Goal: Task Accomplishment & Management: Complete application form

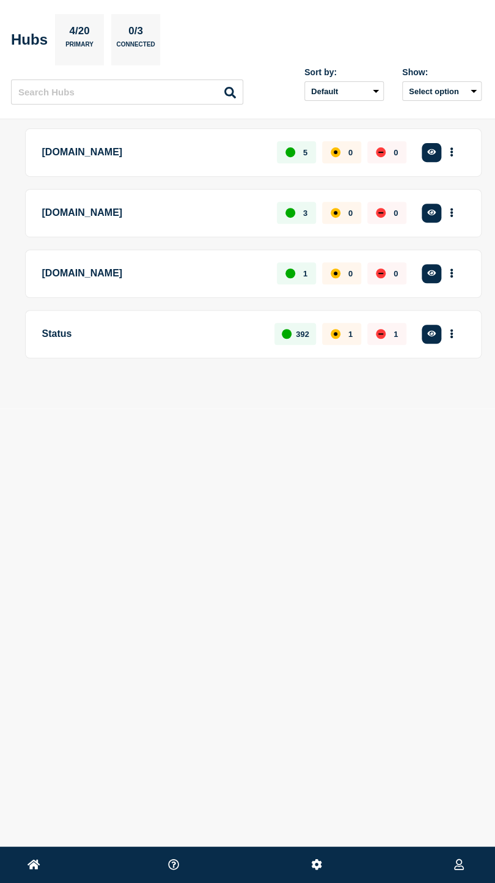
click at [39, 189] on div "[DOMAIN_NAME] 3 0 0 Create incident See overview" at bounding box center [253, 213] width 457 height 48
drag, startPoint x: 113, startPoint y: 329, endPoint x: 347, endPoint y: 342, distance: 234.0
click at [114, 329] on p "Status" at bounding box center [151, 334] width 219 height 23
click at [436, 333] on button "button" at bounding box center [432, 334] width 20 height 19
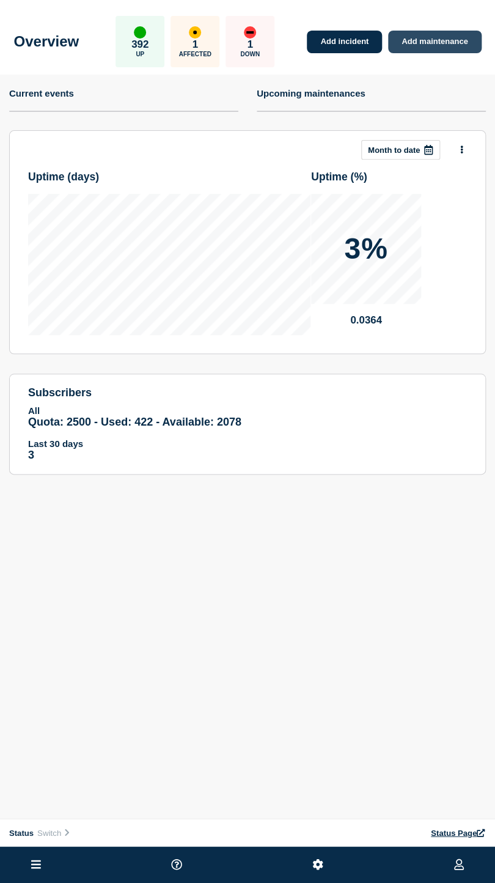
click at [416, 44] on link "Add maintenance" at bounding box center [434, 42] width 93 height 23
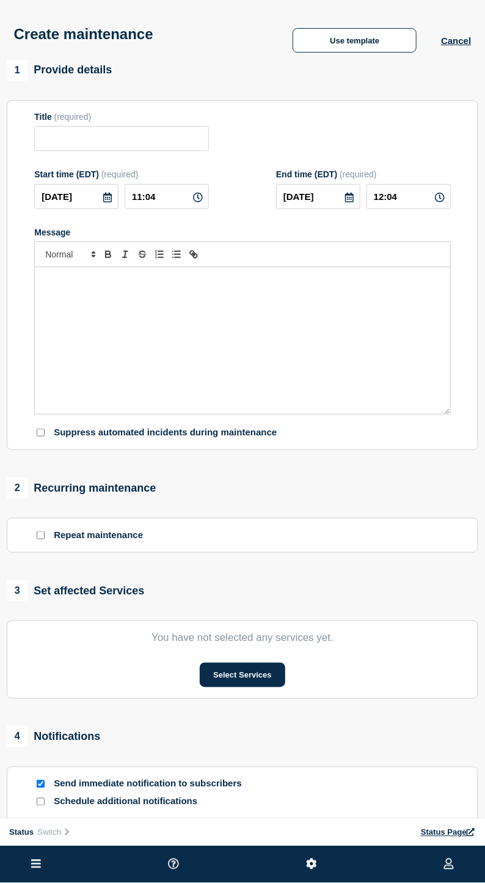
click at [105, 196] on icon at bounding box center [108, 198] width 10 height 10
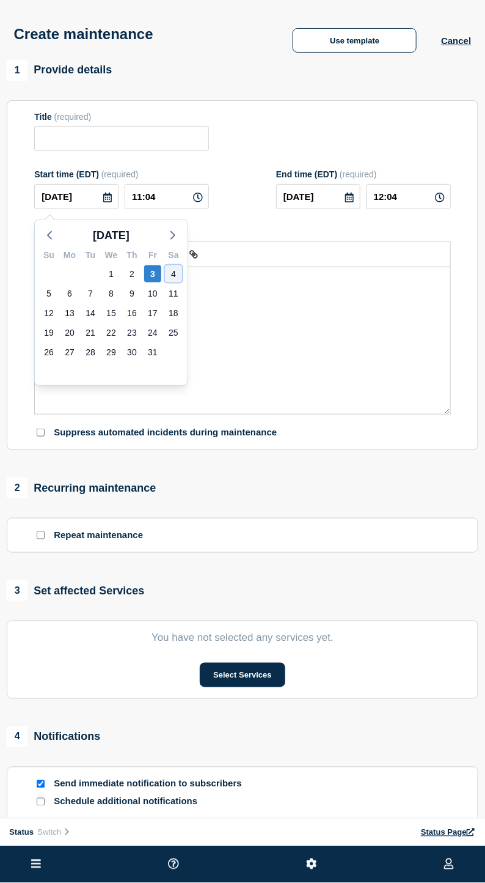
click at [174, 269] on div "4" at bounding box center [173, 273] width 17 height 17
type input "[DATE]"
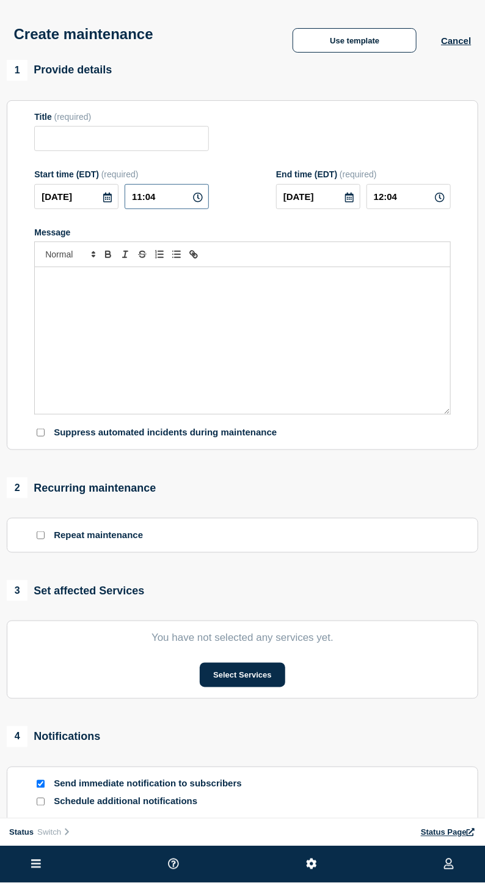
drag, startPoint x: 164, startPoint y: 207, endPoint x: 120, endPoint y: 203, distance: 44.8
click at [120, 203] on div "[DATE] 11:04" at bounding box center [121, 196] width 175 height 25
type input "04:00"
type input "09:00"
click at [146, 296] on div "Message" at bounding box center [243, 340] width 416 height 147
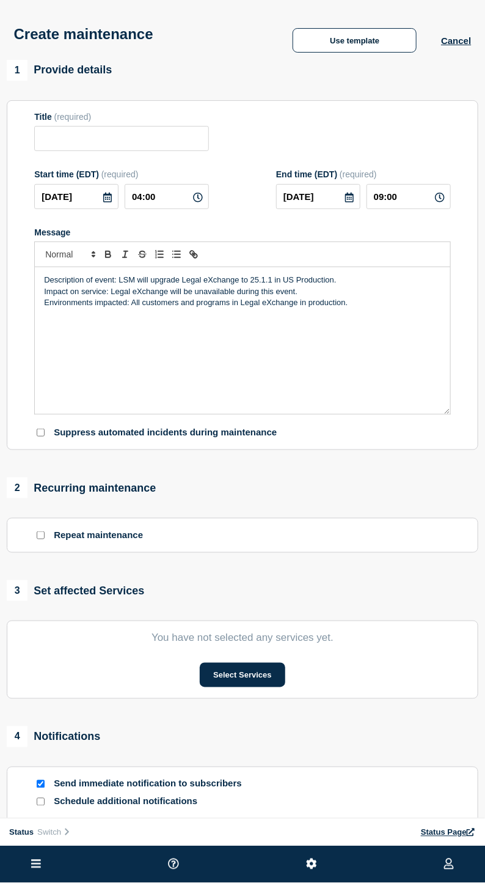
click at [111, 303] on p "Environments impacted: All customers and programs in Legal eXchange in producti…" at bounding box center [242, 302] width 397 height 11
click at [201, 295] on p "Impact on service: Legal eXchange will be unavailable during this event." at bounding box center [242, 291] width 397 height 11
click at [216, 286] on p "Description of event: LSM will upgrade Legal eXchange to 25.1.1 in US Productio…" at bounding box center [242, 280] width 397 height 11
click at [128, 320] on p "Associated WT CR :" at bounding box center [242, 314] width 397 height 11
paste input "[URL][DOMAIN_NAME]"
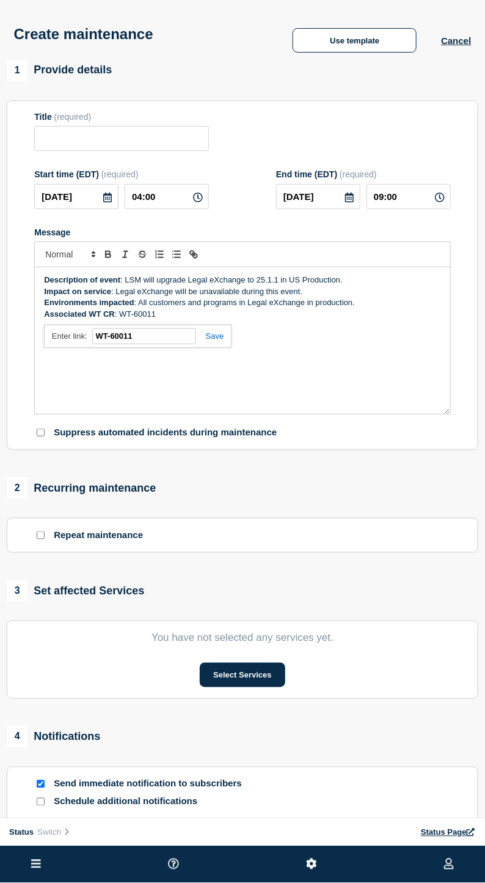
type input "[URL][DOMAIN_NAME]"
click at [89, 142] on input "Title" at bounding box center [121, 138] width 175 height 25
paste input "LSM Production Deployment Notification — Legal eXchange — [DATE] — 25.1.1"
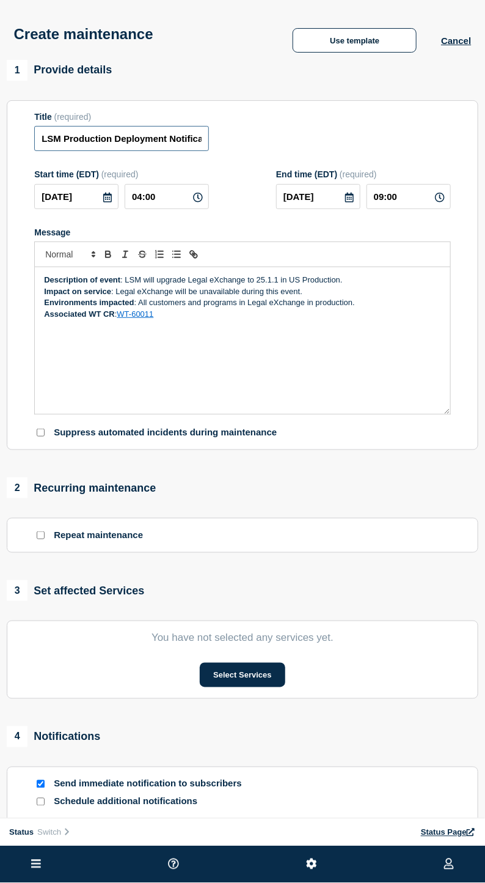
scroll to position [0, 224]
type input "LSM Production Deployment Notification — Legal eXchange — [DATE] — 25.1.1"
click at [223, 680] on button "Select Services" at bounding box center [242, 675] width 85 height 24
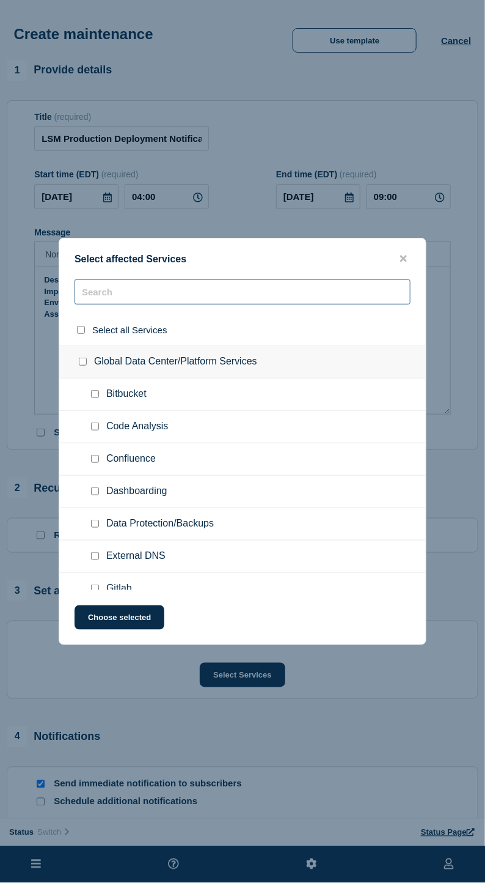
click at [207, 290] on input "text" at bounding box center [243, 291] width 336 height 25
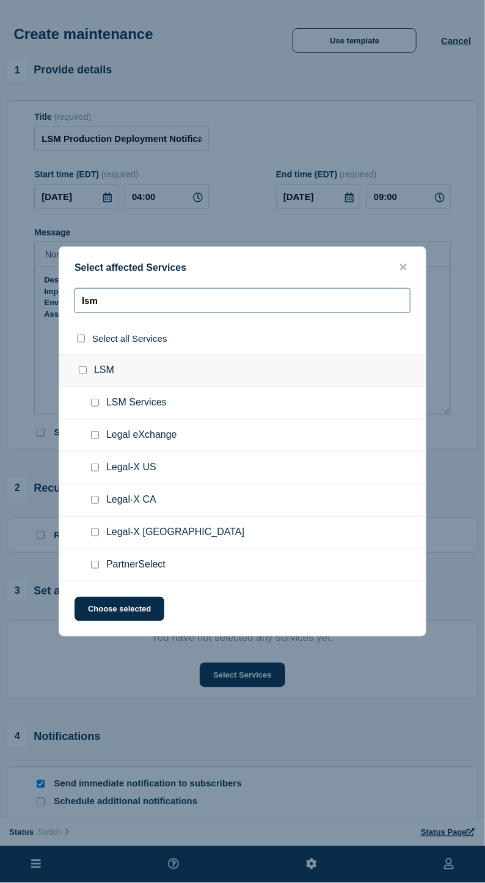
type input "lsm"
click at [92, 439] on input "Legal eXchange checkbox" at bounding box center [95, 435] width 8 height 8
checkbox input "true"
click at [125, 620] on button "Choose selected" at bounding box center [120, 609] width 90 height 24
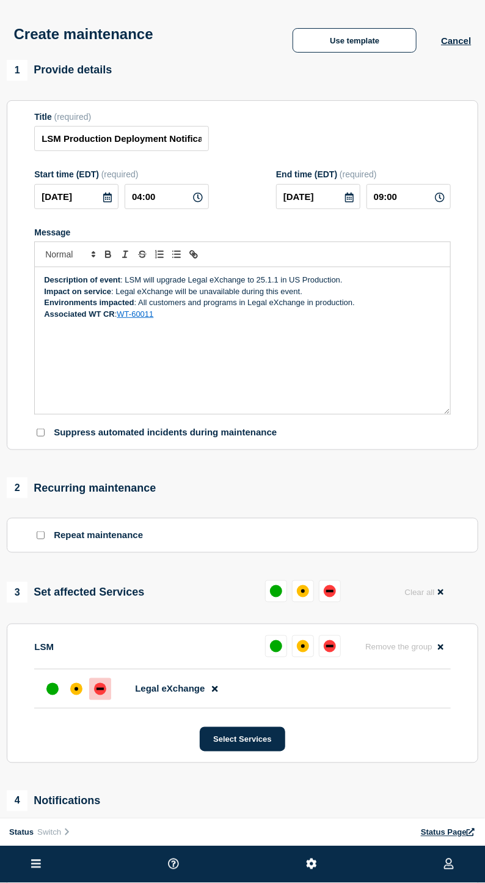
click at [104, 690] on div "down" at bounding box center [100, 689] width 12 height 12
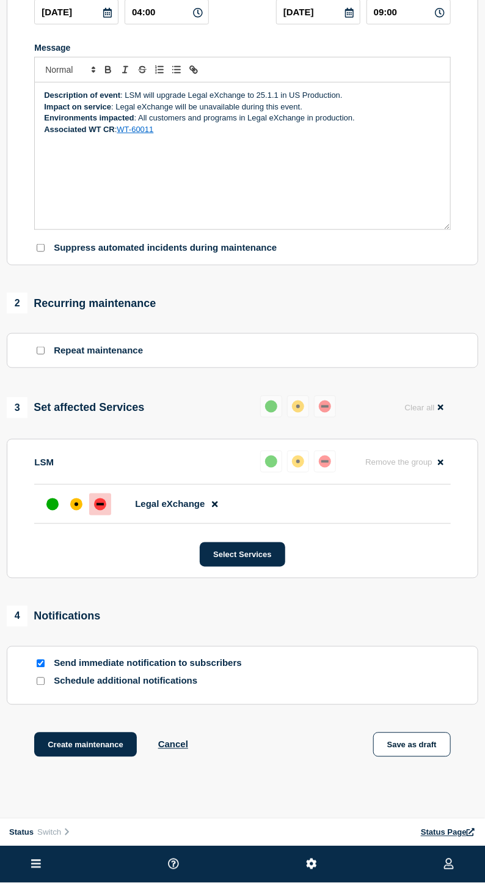
scroll to position [262, 0]
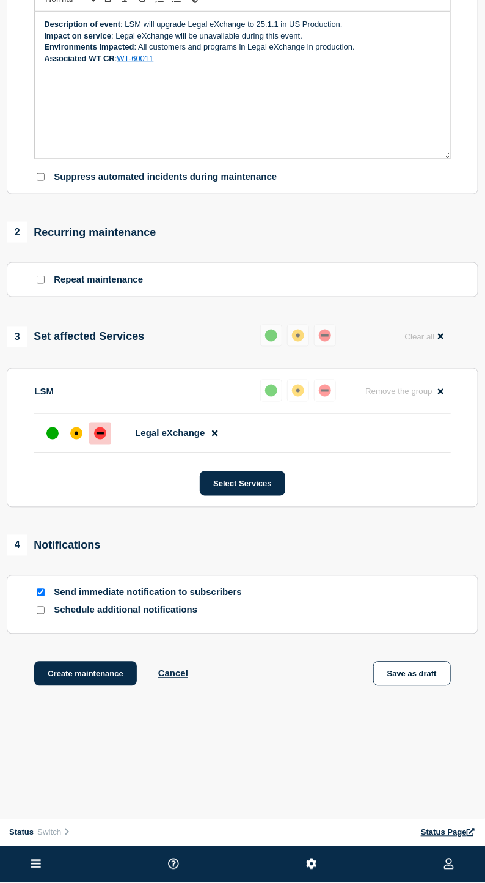
click at [42, 610] on input "Schedule additional notifications" at bounding box center [41, 611] width 8 height 8
checkbox input "true"
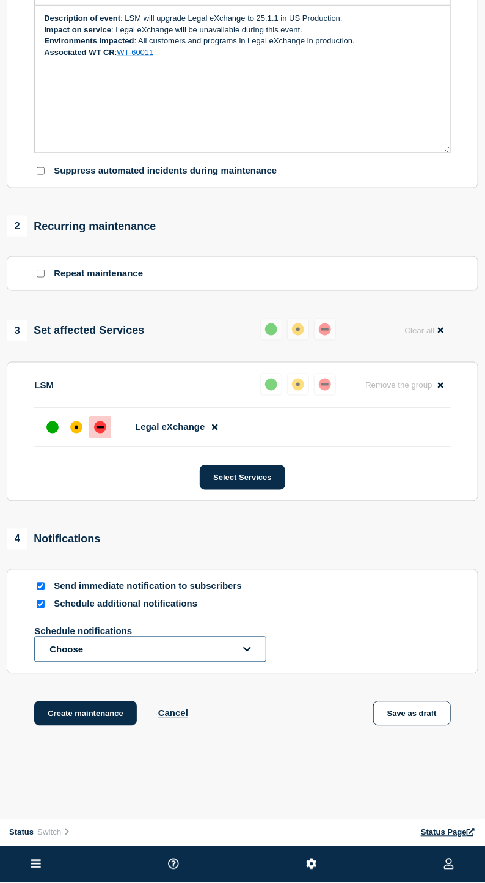
click at [81, 657] on button "Choose" at bounding box center [150, 650] width 232 height 26
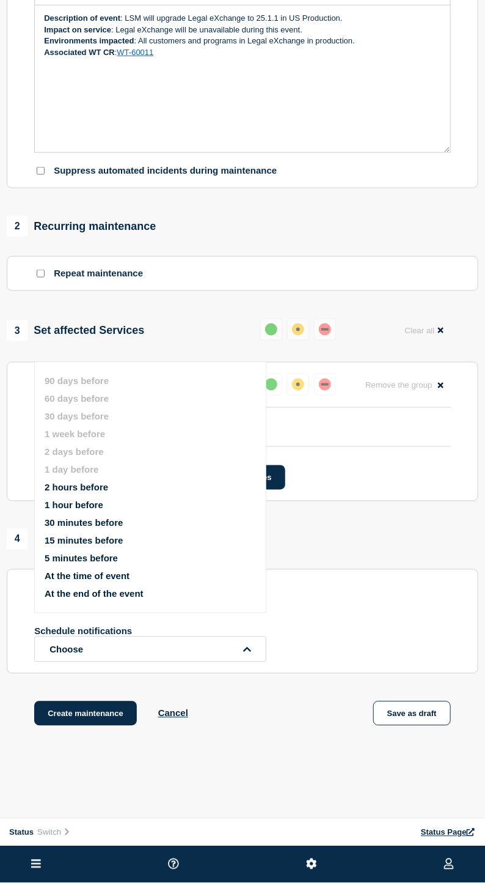
click at [81, 543] on button "15 minutes before" at bounding box center [84, 541] width 78 height 10
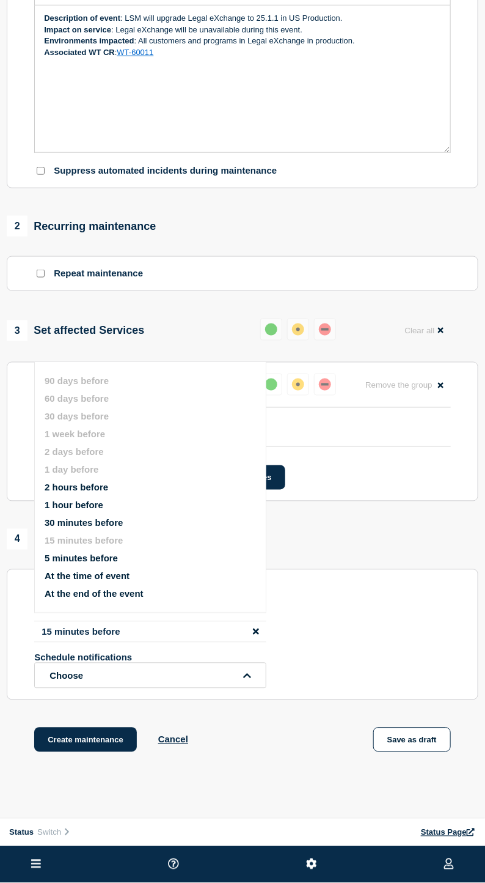
click at [267, 726] on div "1 Provide details Title (required) LSM Production Deployment Notification — Leg…" at bounding box center [242, 290] width 485 height 985
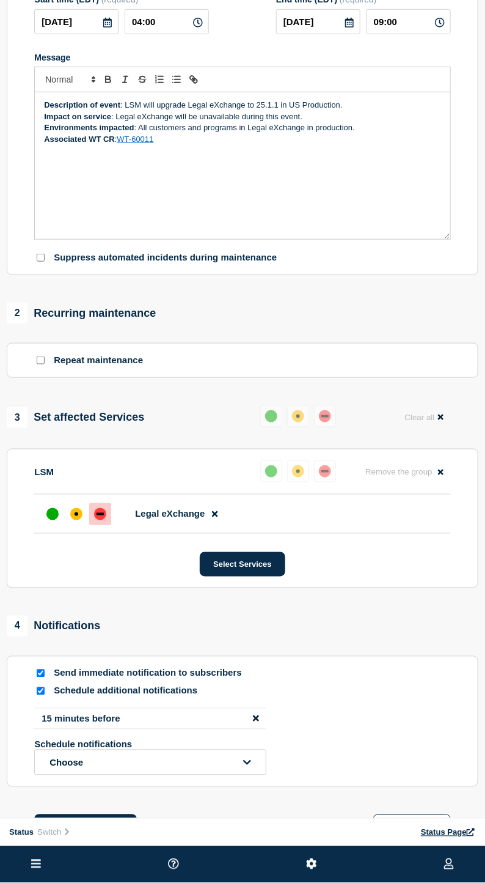
scroll to position [335, 0]
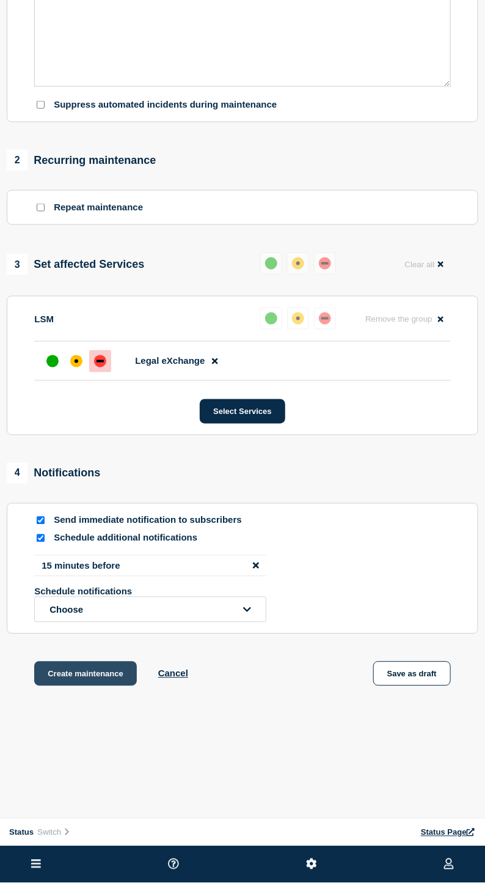
click at [94, 676] on button "Create maintenance" at bounding box center [85, 674] width 103 height 24
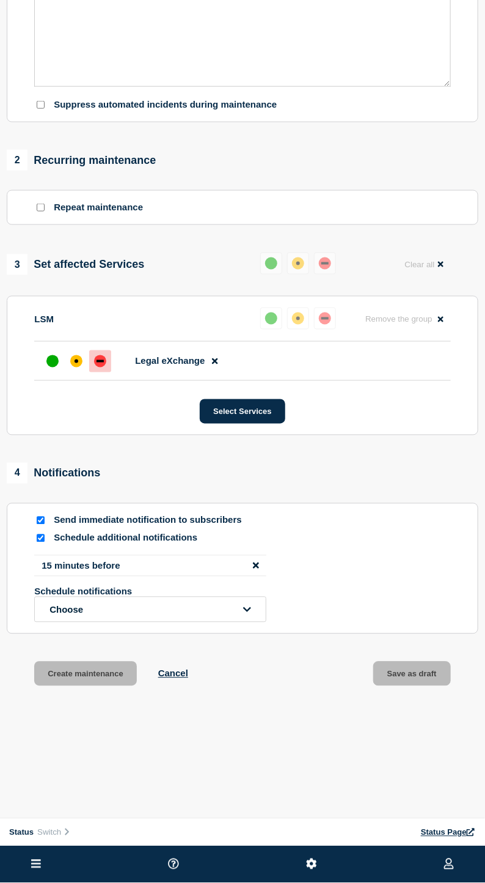
scroll to position [361, 0]
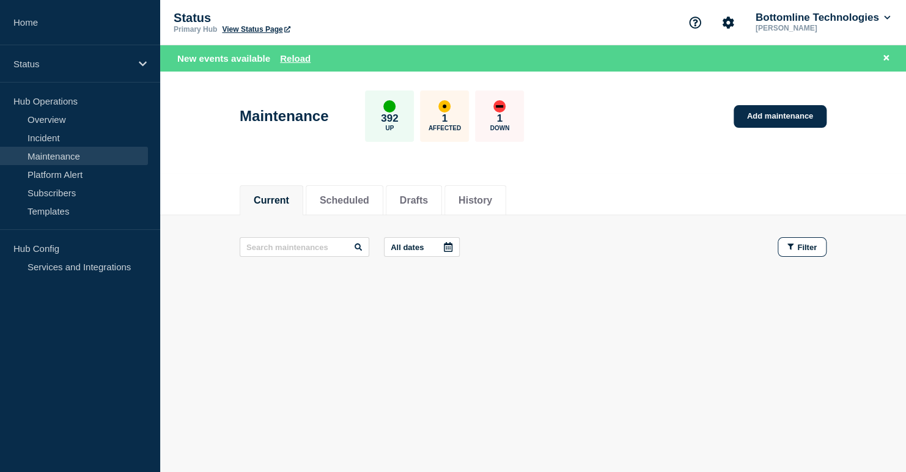
click at [94, 152] on link "Maintenance" at bounding box center [74, 156] width 148 height 18
click at [366, 204] on button "Scheduled" at bounding box center [345, 200] width 50 height 11
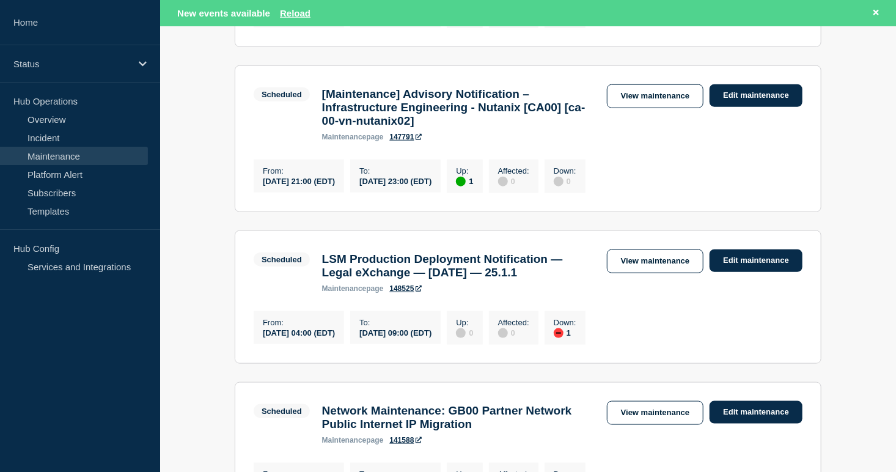
scroll to position [713, 0]
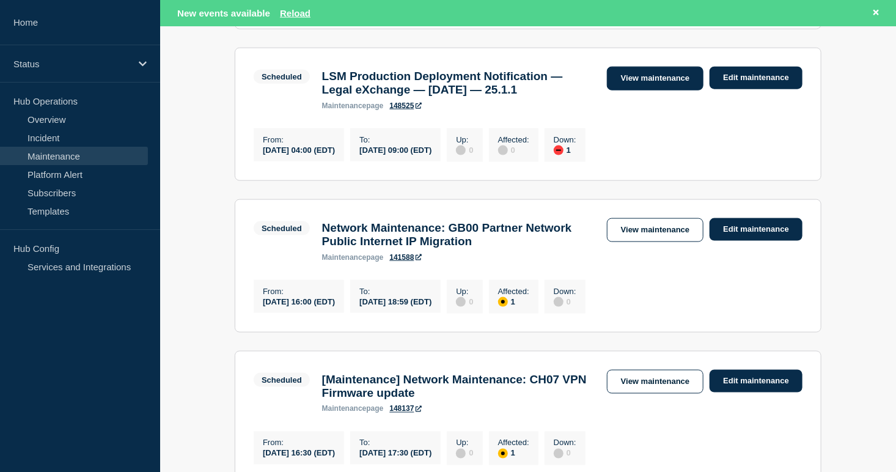
click at [495, 90] on link "View maintenance" at bounding box center [655, 79] width 97 height 24
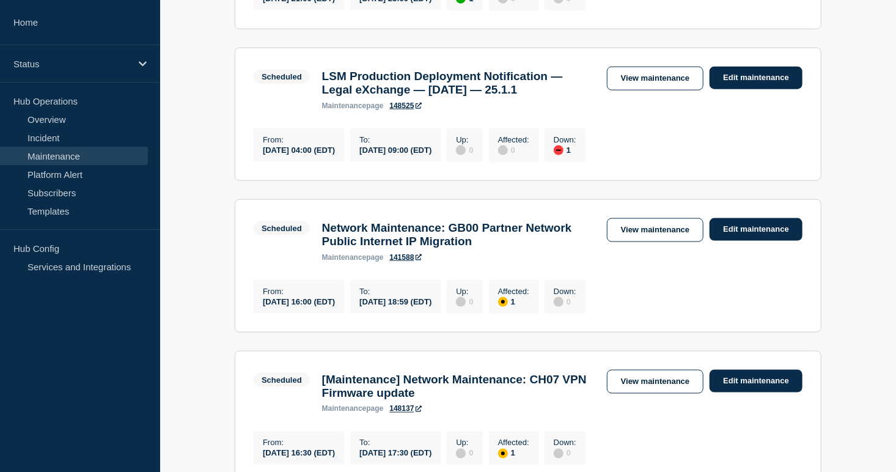
scroll to position [687, 0]
